Goal: Information Seeking & Learning: Find specific fact

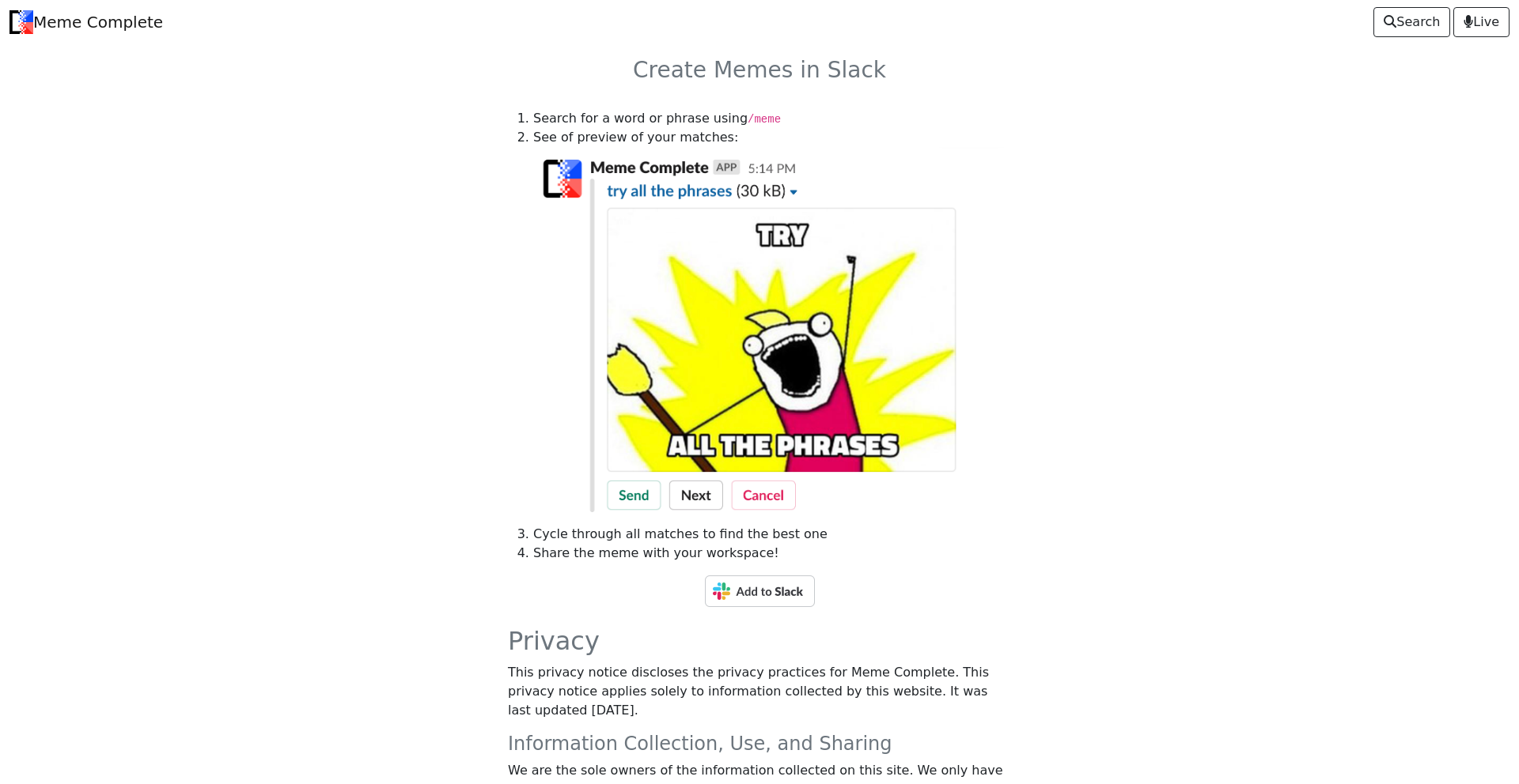
click at [763, 591] on img at bounding box center [760, 591] width 110 height 31
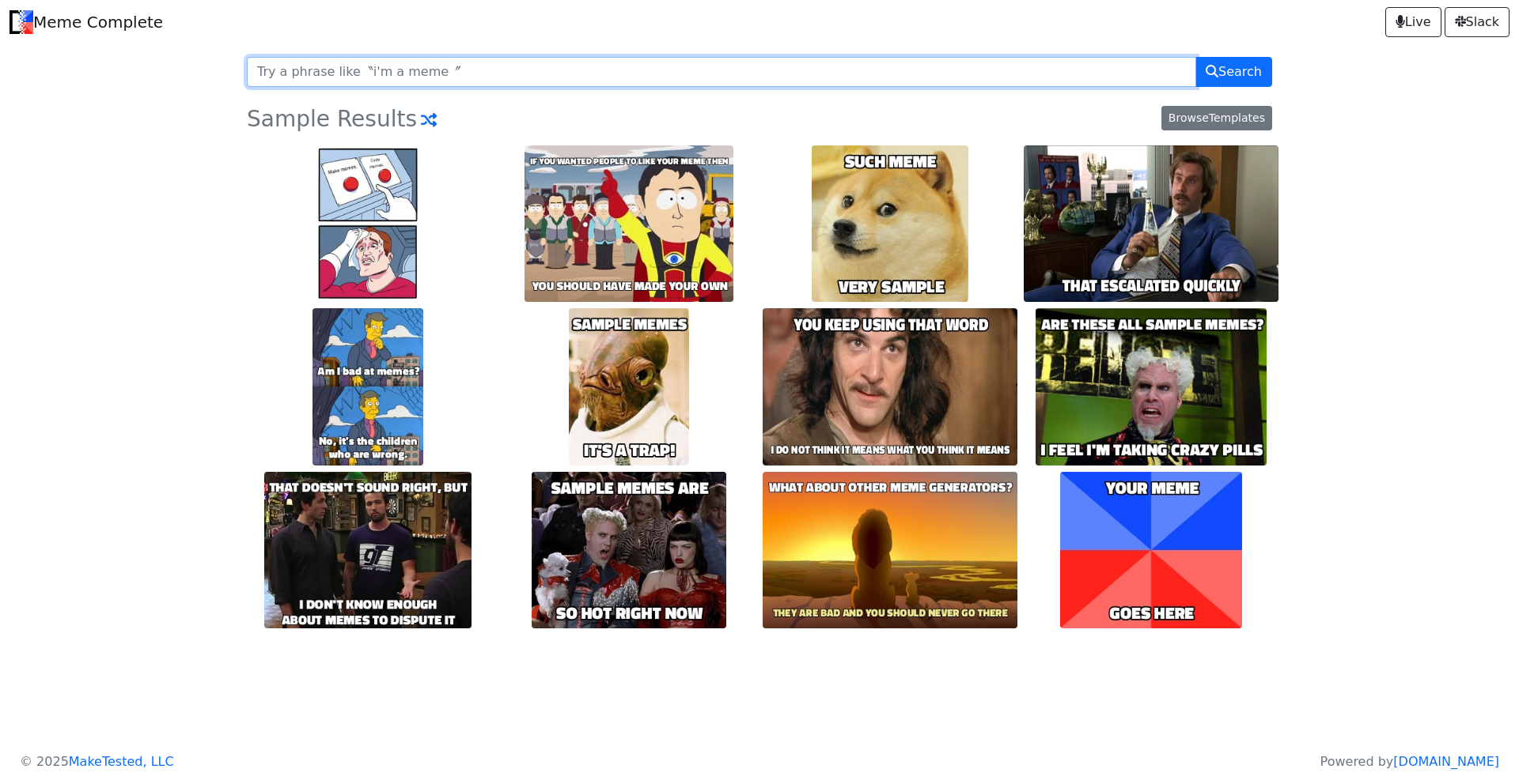
click at [470, 76] on input "text" at bounding box center [722, 72] width 949 height 30
type input "developer crazy"
click at [1196, 57] on button "Search" at bounding box center [1233, 72] width 76 height 30
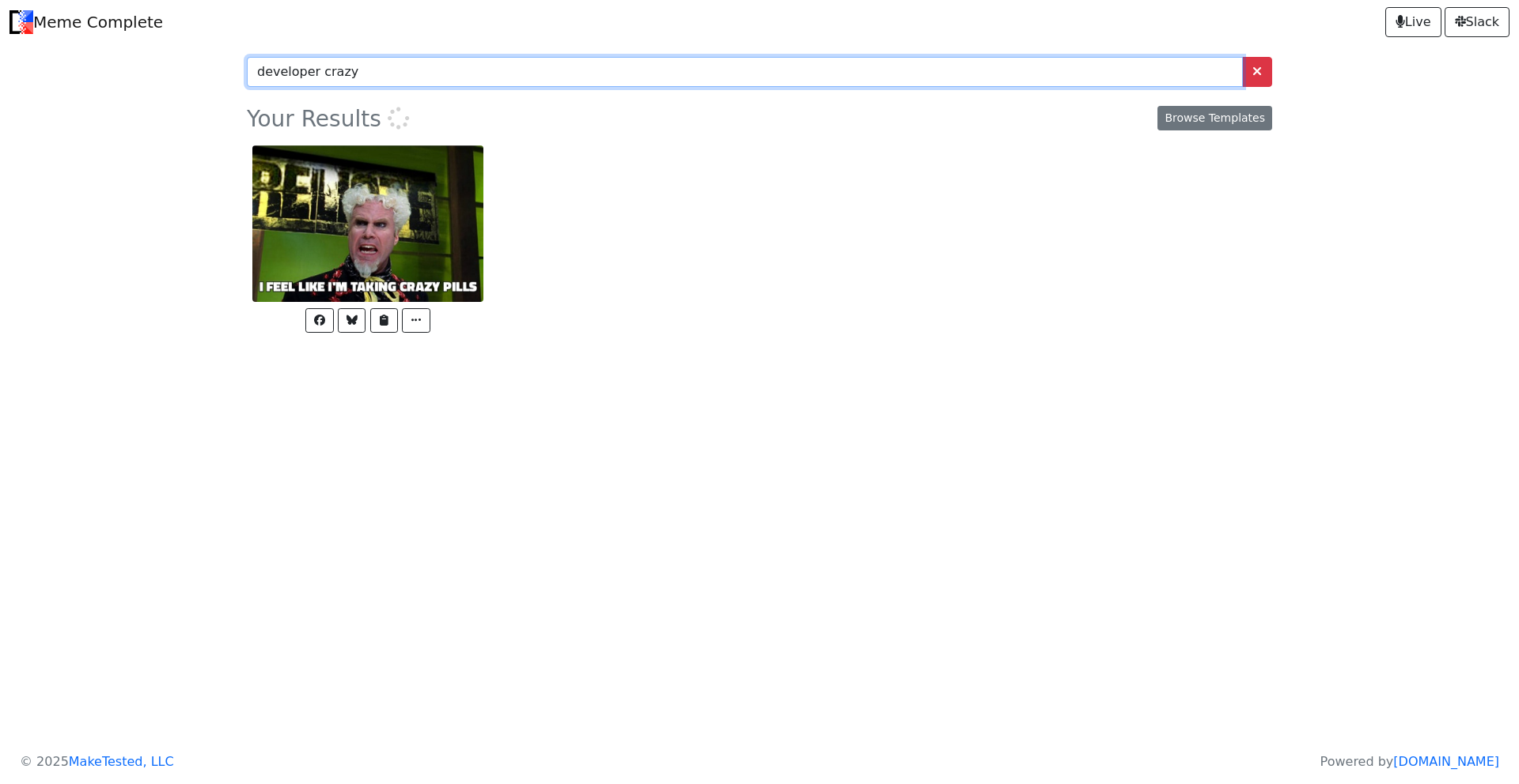
click at [297, 76] on input "developer crazy" at bounding box center [745, 72] width 996 height 30
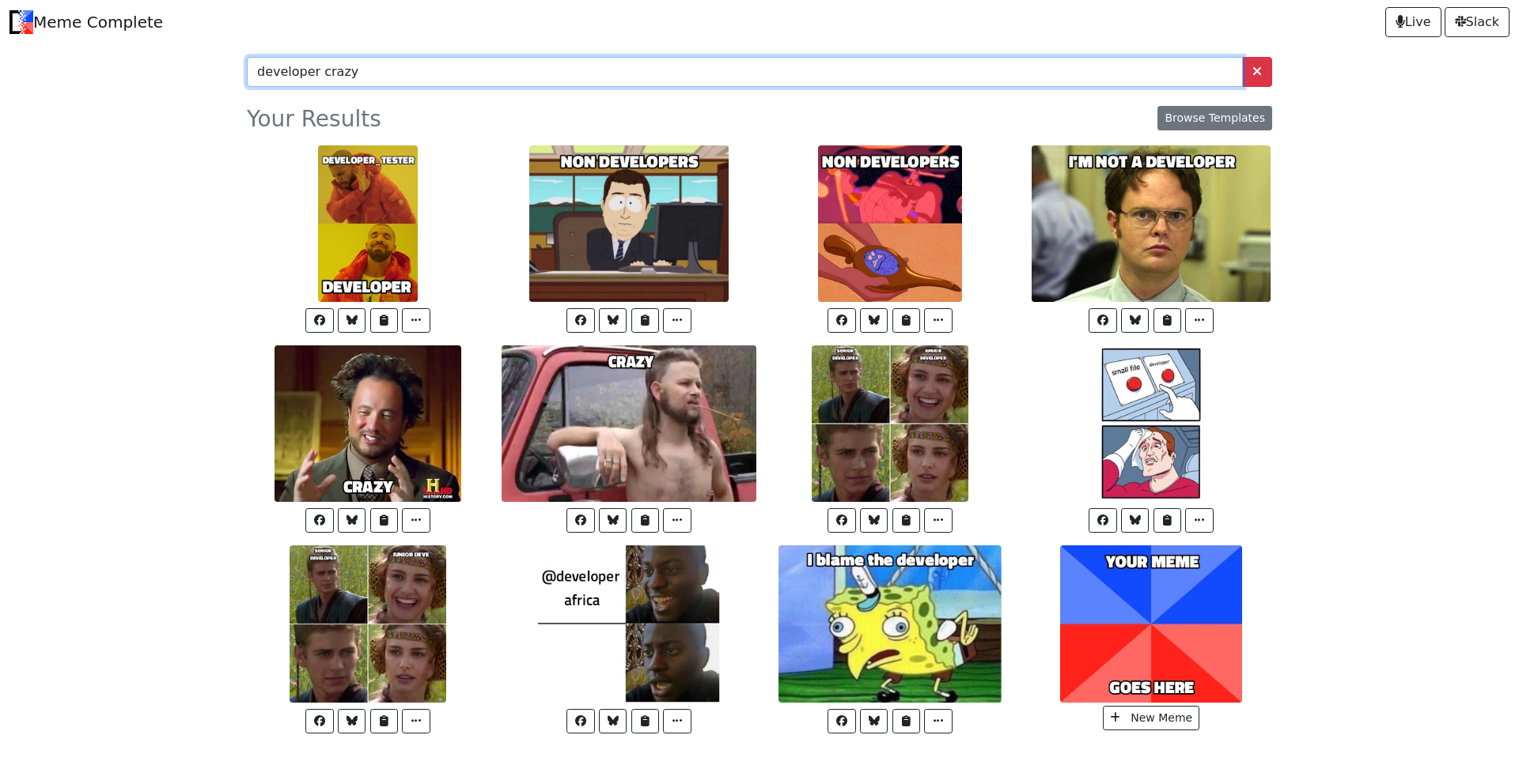
click at [297, 76] on input "developer crazy" at bounding box center [745, 72] width 996 height 30
type input "deve crazy"
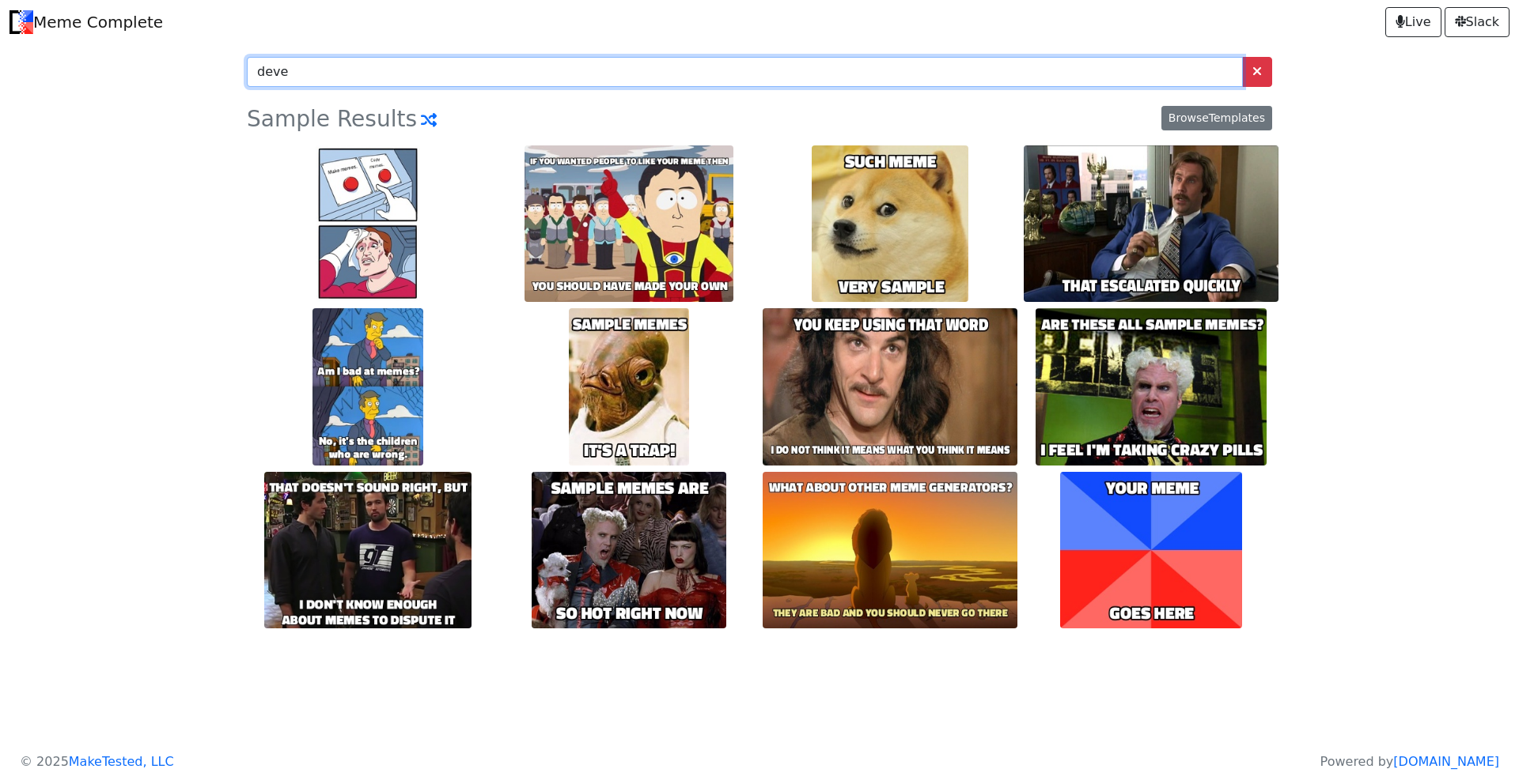
type input "dev"
